Goal: Task Accomplishment & Management: Complete application form

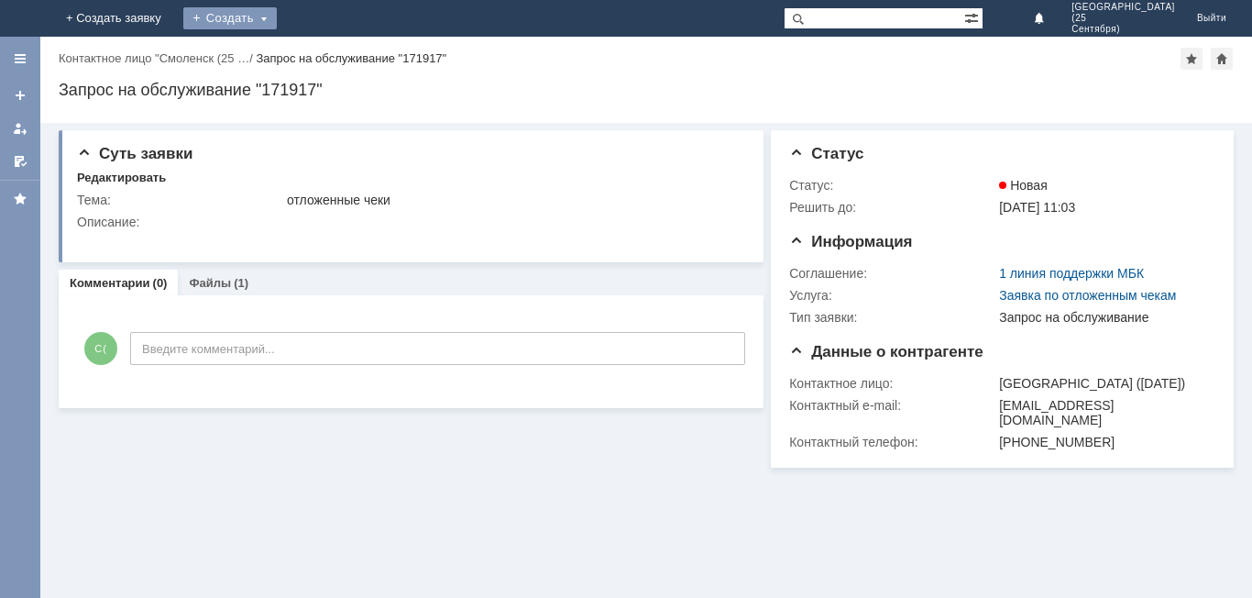
click at [277, 21] on div "Создать" at bounding box center [230, 18] width 94 height 22
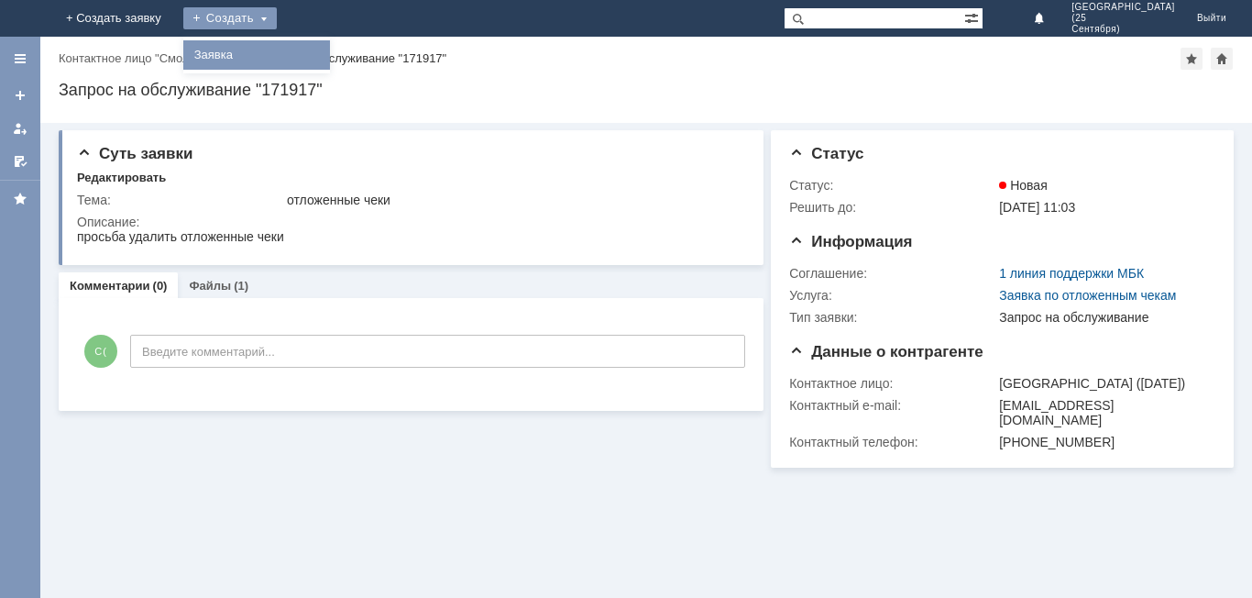
click at [326, 59] on link "Заявка" at bounding box center [256, 55] width 139 height 22
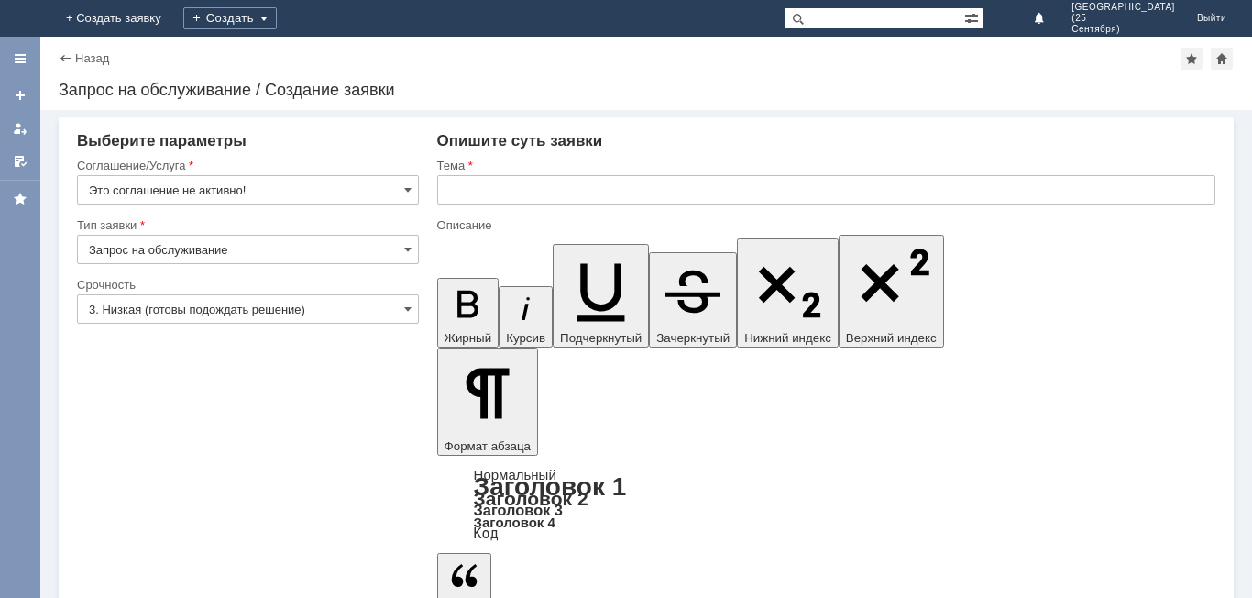
click at [362, 210] on div at bounding box center [248, 210] width 342 height 13
click at [370, 194] on input "Это соглашение не активно!" at bounding box center [248, 189] width 342 height 29
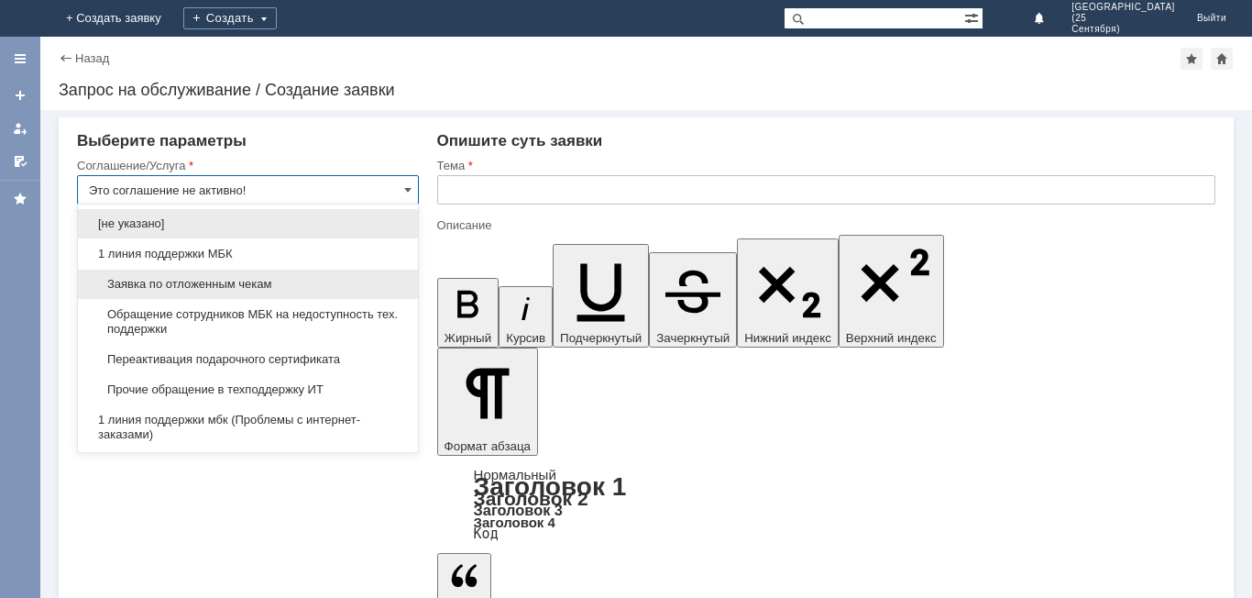
click at [330, 289] on span "Заявка по отложенным чекам" at bounding box center [248, 284] width 318 height 15
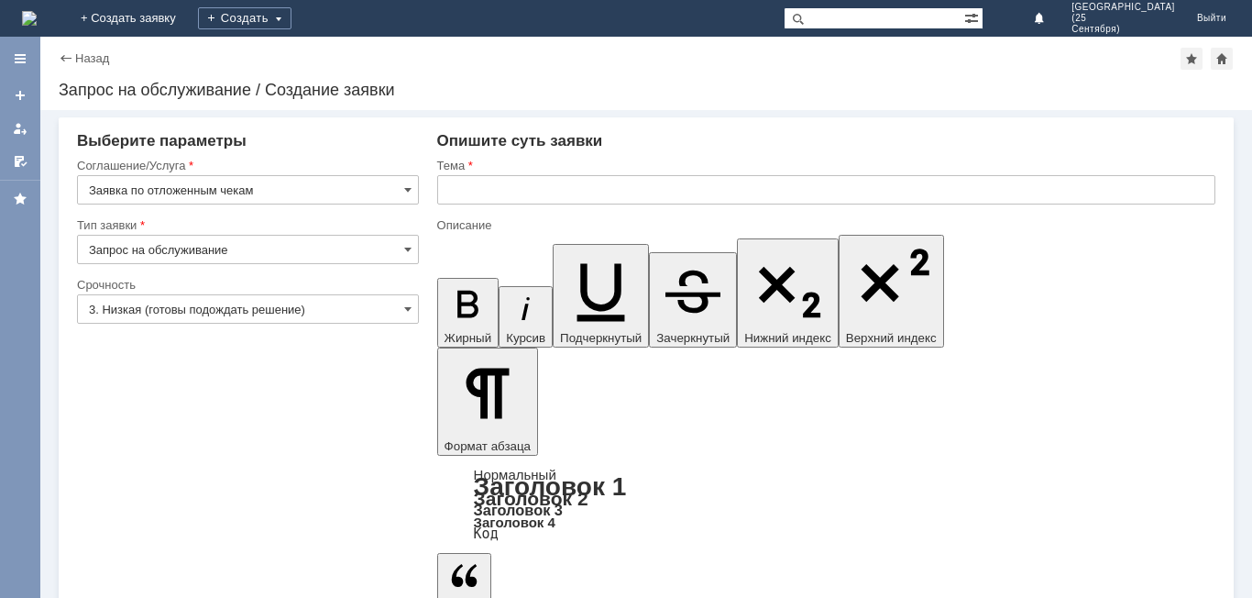
type input "Заявка по отложенным чекам"
click at [503, 204] on input "text" at bounding box center [826, 189] width 778 height 29
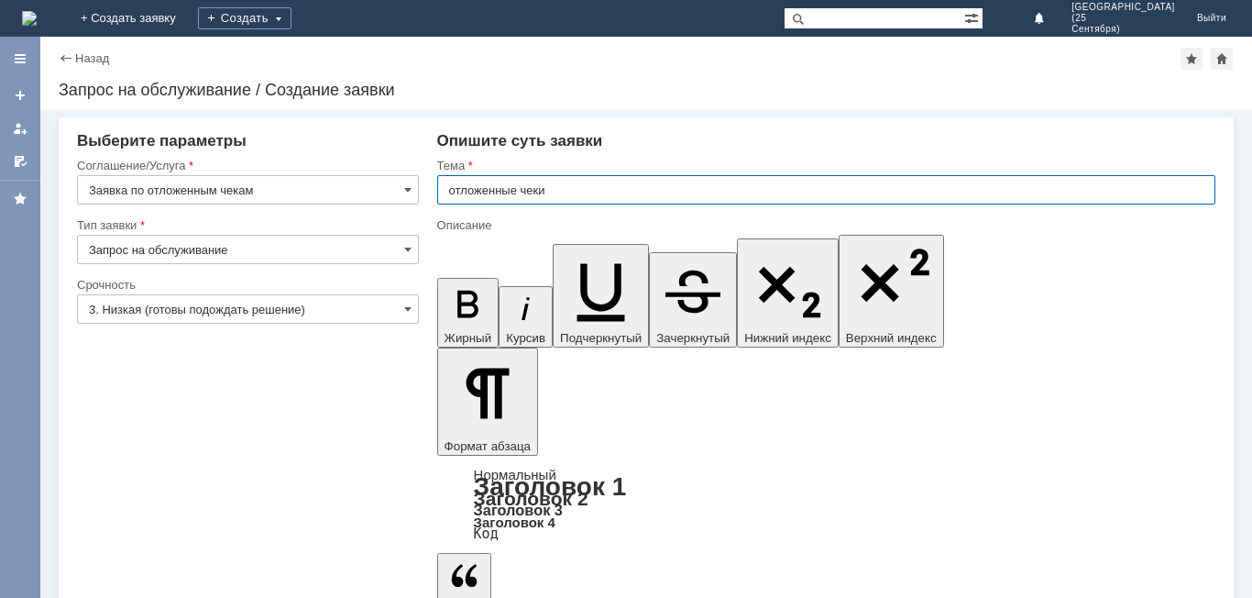
type input "отложенные чеки"
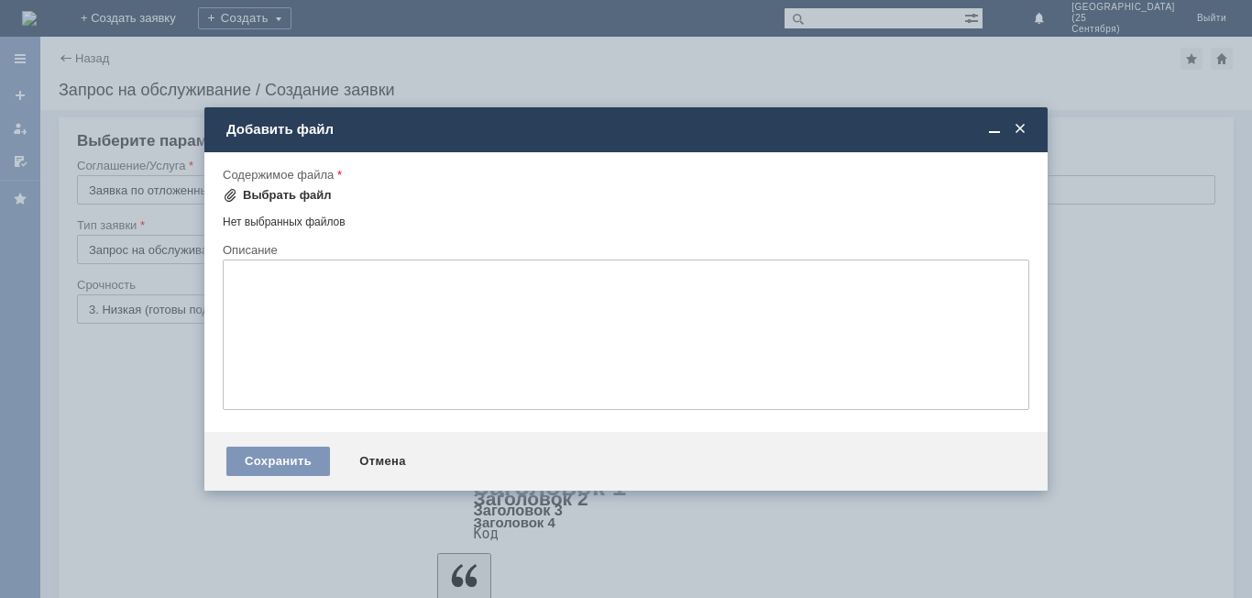
click at [302, 205] on div "Выбрать файл" at bounding box center [277, 195] width 109 height 22
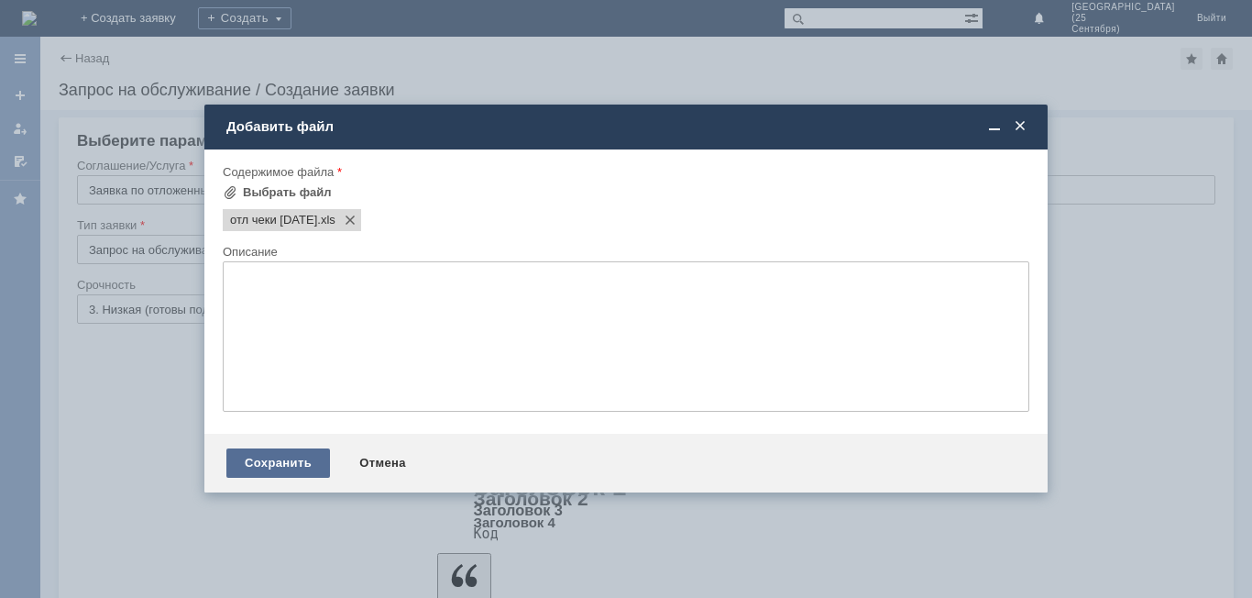
click at [281, 467] on div "Сохранить" at bounding box center [278, 462] width 104 height 29
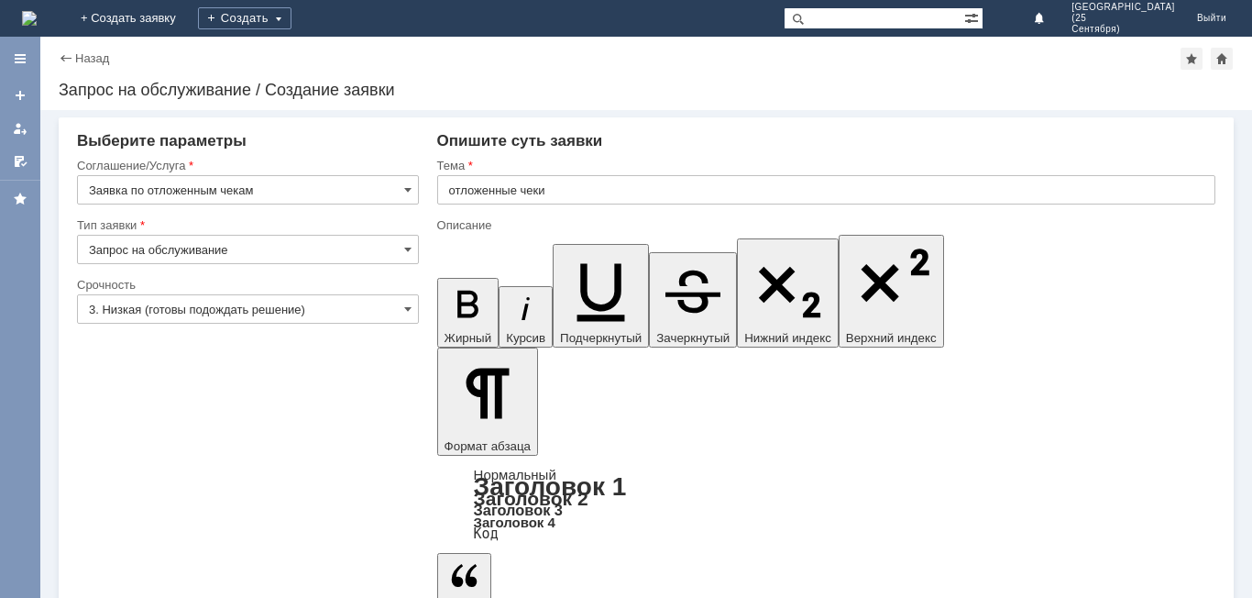
click at [186, 303] on input "3. Низкая (готовы подождать решение)" at bounding box center [248, 308] width 342 height 29
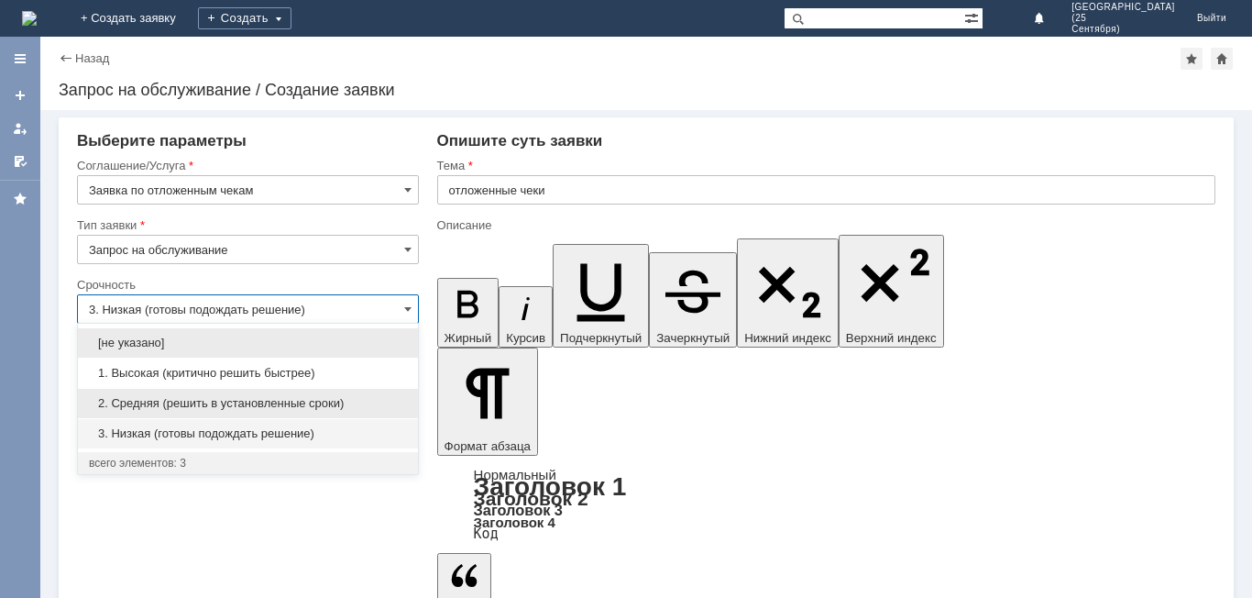
click at [211, 397] on span "2. Средняя (решить в установленные сроки)" at bounding box center [248, 403] width 318 height 15
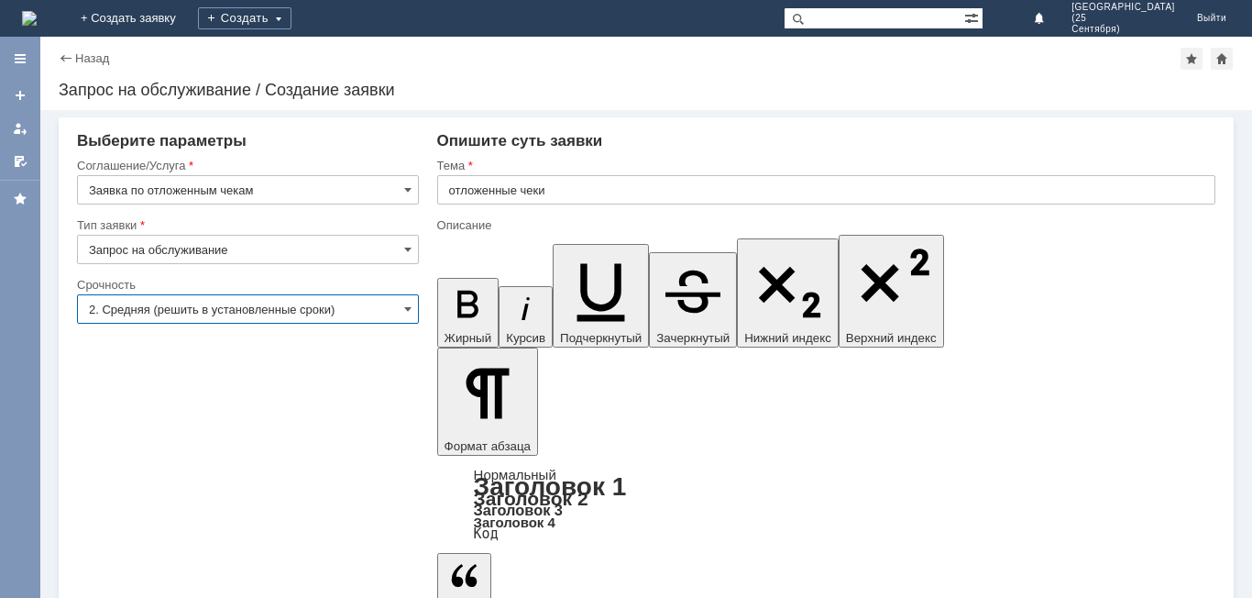
type input "2. Средняя (решить в установленные сроки)"
